Goal: Information Seeking & Learning: Learn about a topic

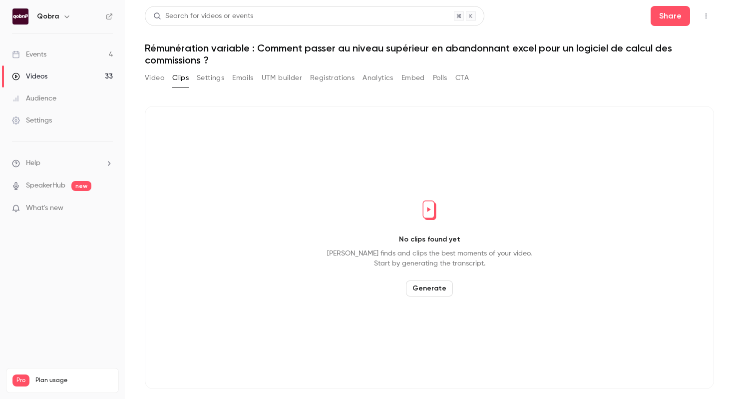
click at [85, 58] on link "Events 4" at bounding box center [62, 54] width 125 height 22
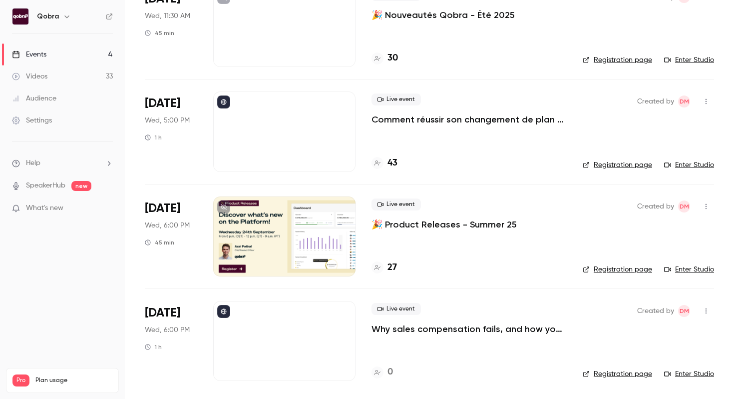
scroll to position [96, 0]
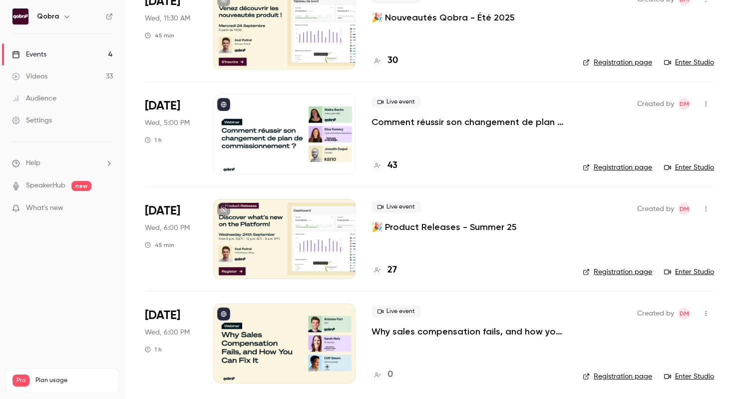
click at [392, 379] on h4 "0" at bounding box center [390, 374] width 5 height 13
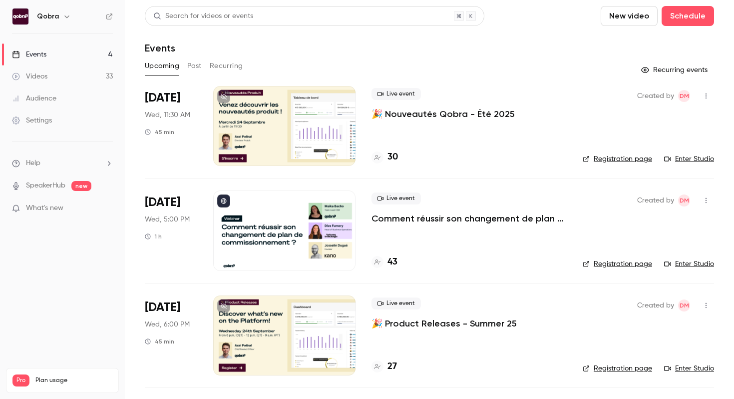
click at [401, 217] on p "Comment réussir son changement de plan de commissionnement ?" at bounding box center [469, 218] width 195 height 12
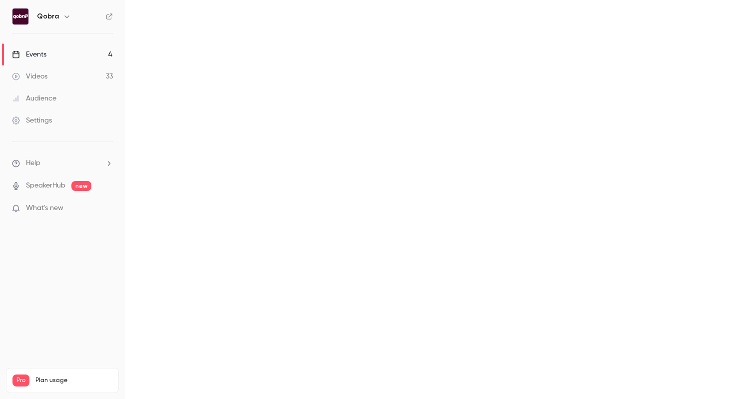
click at [401, 217] on main at bounding box center [429, 199] width 609 height 399
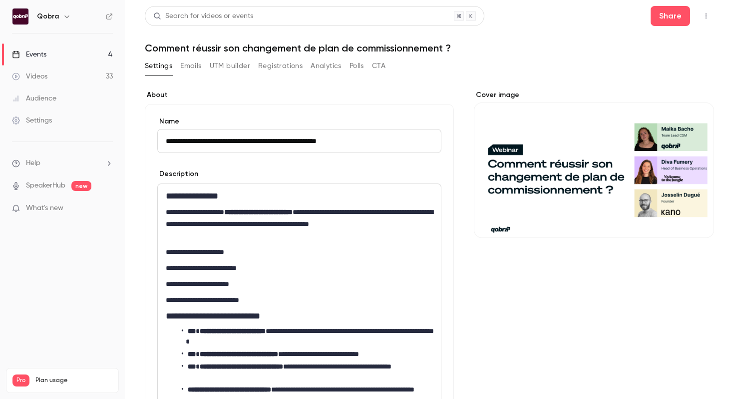
click at [388, 44] on h1 "Comment réussir son changement de plan de commissionnement ?" at bounding box center [429, 48] width 569 height 12
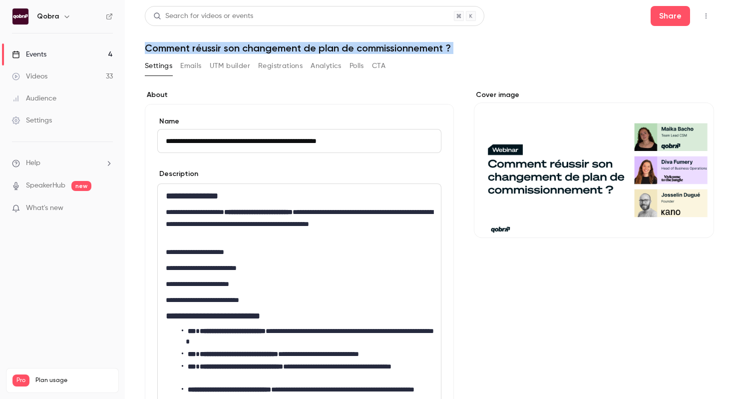
click at [342, 43] on h1 "Comment réussir son changement de plan de commissionnement ?" at bounding box center [429, 48] width 569 height 12
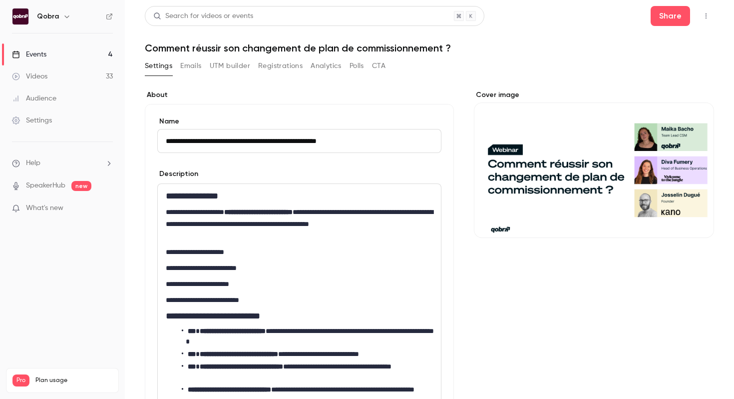
click at [342, 43] on h1 "Comment réussir son changement de plan de commissionnement ?" at bounding box center [429, 48] width 569 height 12
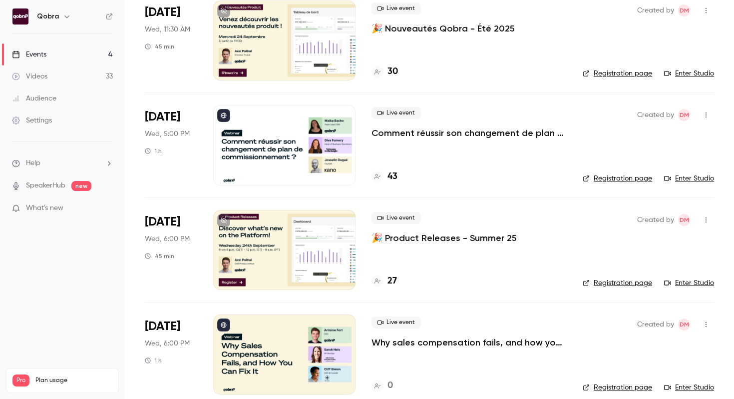
scroll to position [99, 0]
